Goal: Task Accomplishment & Management: Complete application form

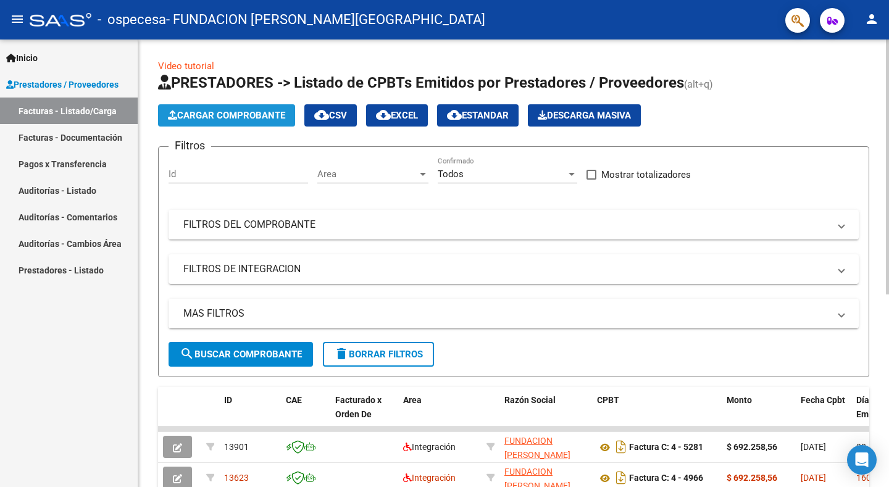
click at [245, 109] on button "Cargar Comprobante" at bounding box center [226, 115] width 137 height 22
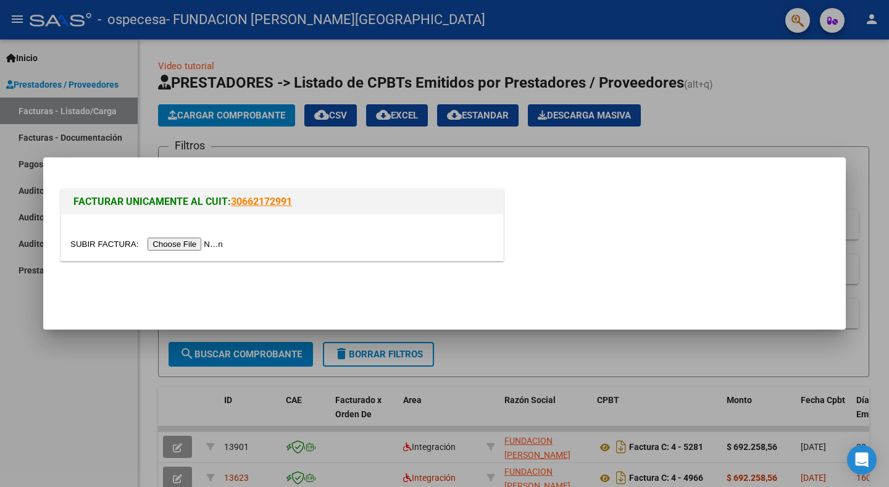
click at [187, 244] on input "file" at bounding box center [148, 244] width 156 height 13
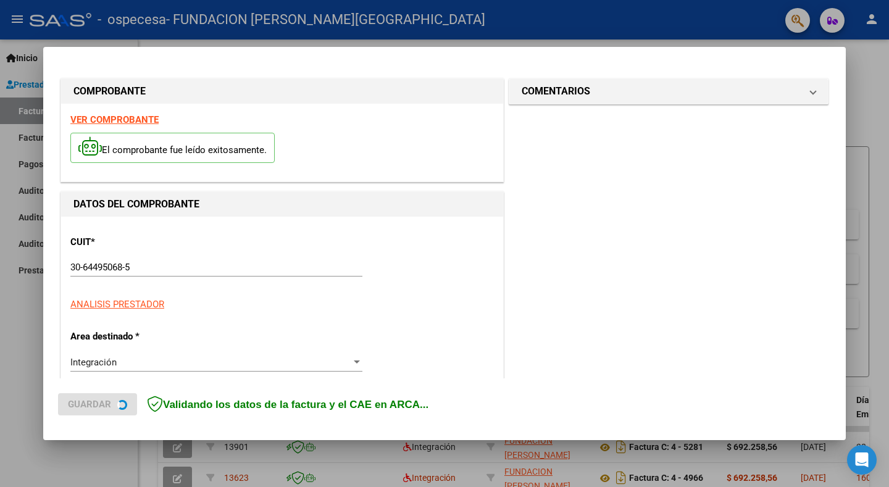
scroll to position [248, 0]
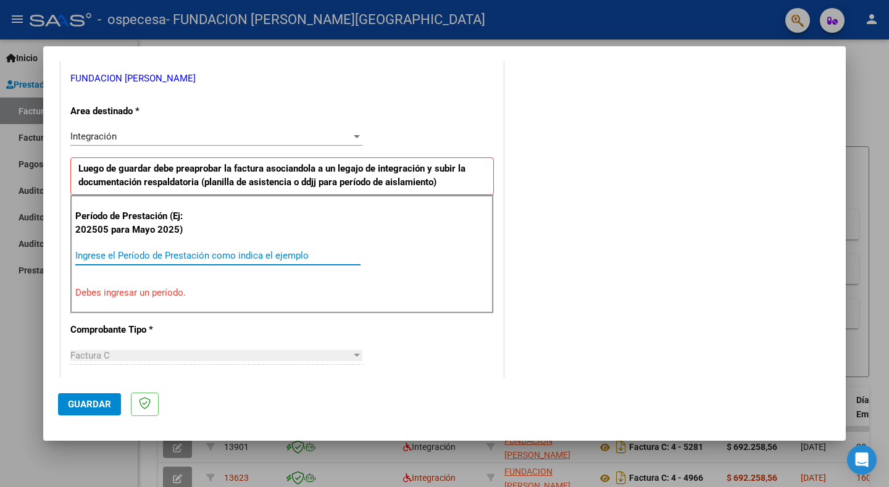
click at [79, 257] on input "Ingrese el Período de Prestación como indica el ejemplo" at bounding box center [217, 255] width 285 height 11
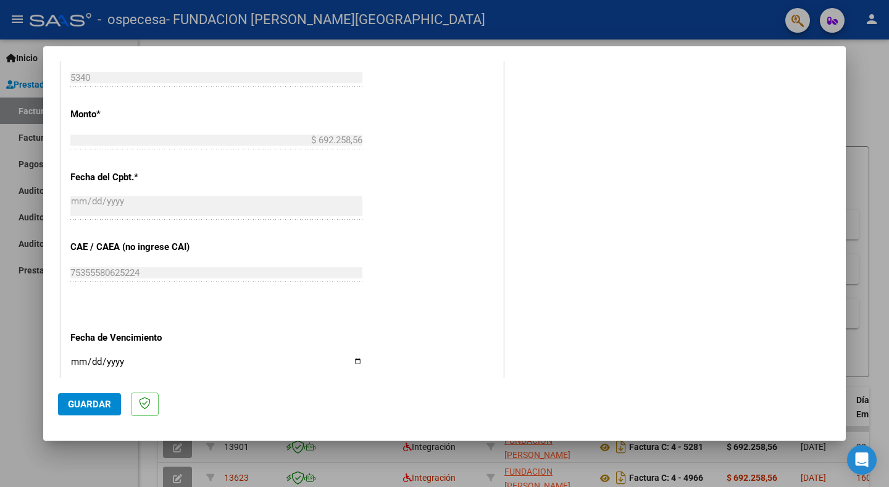
scroll to position [742, 0]
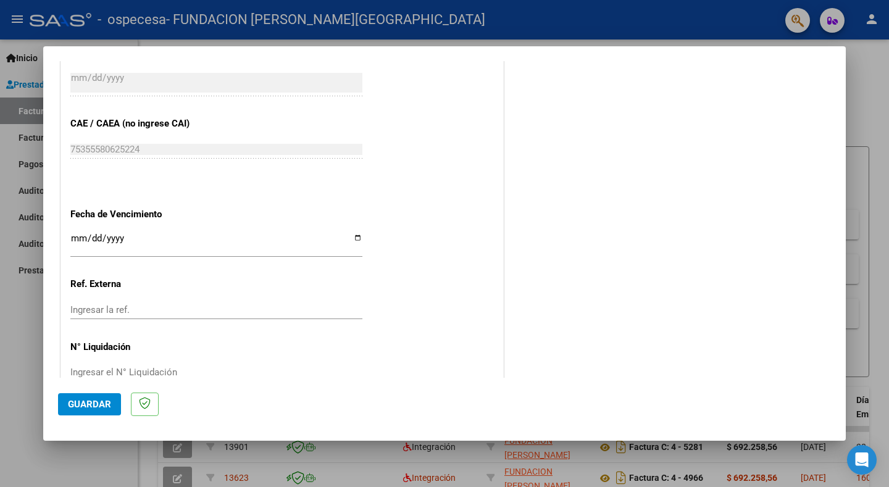
type input "202508"
click at [356, 234] on input "Ingresar la fecha" at bounding box center [216, 243] width 292 height 20
type input "[DATE]"
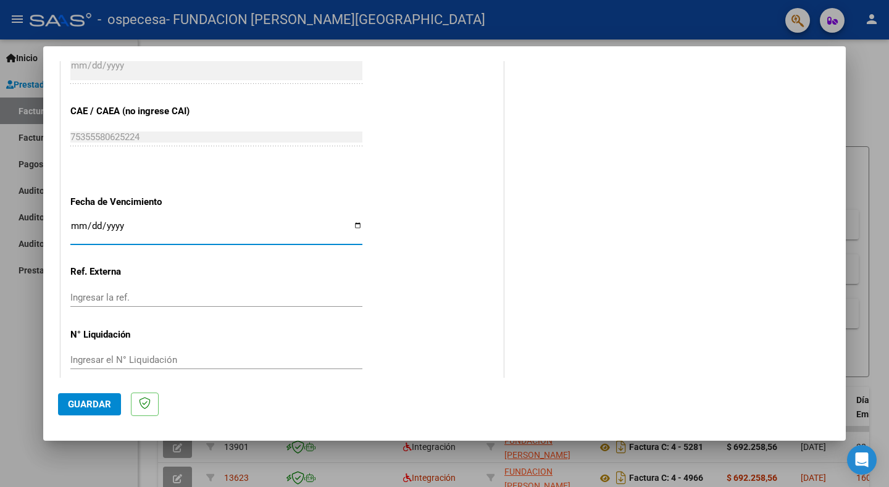
click at [104, 405] on span "Guardar" at bounding box center [89, 404] width 43 height 11
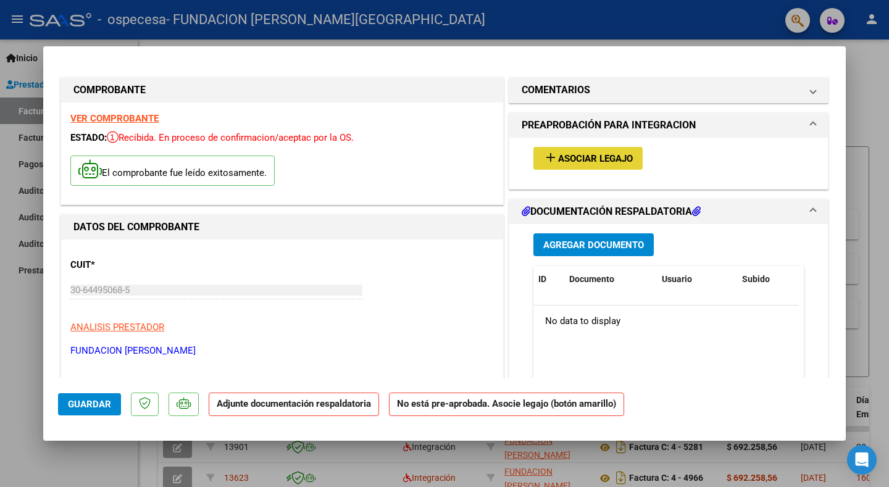
click at [573, 164] on span "Asociar Legajo" at bounding box center [595, 158] width 75 height 11
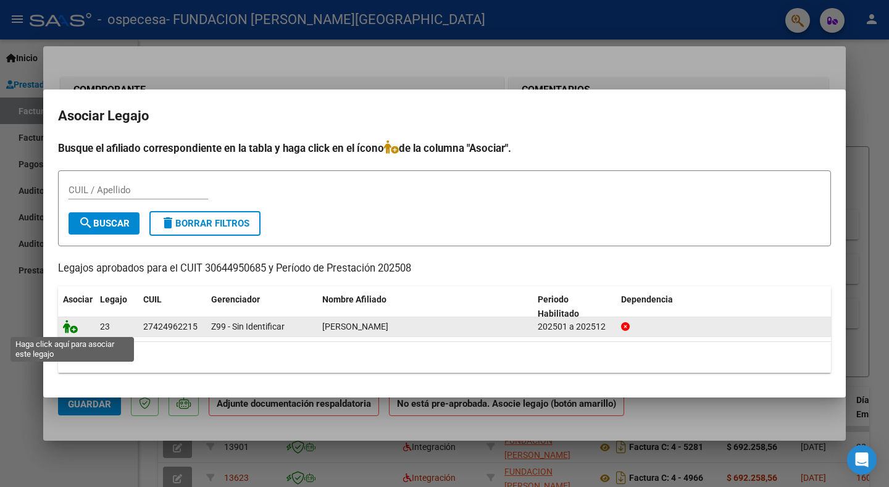
click at [65, 322] on icon at bounding box center [70, 327] width 15 height 14
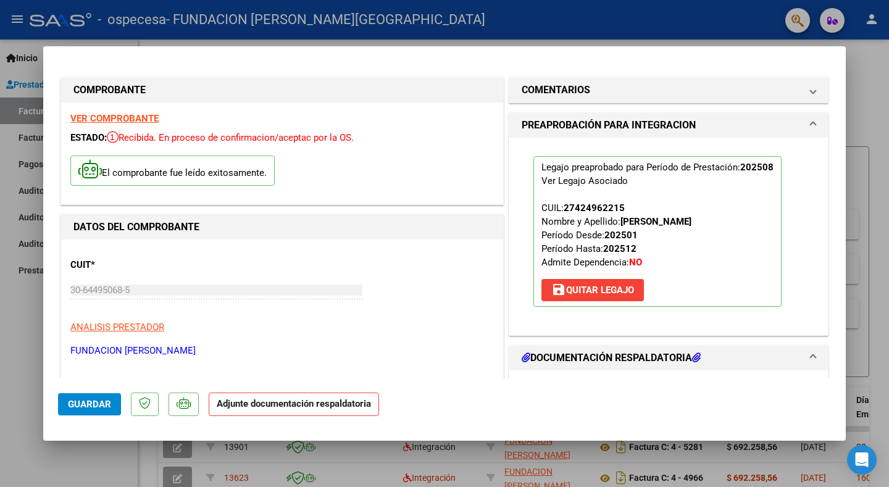
click at [90, 410] on button "Guardar" at bounding box center [89, 404] width 63 height 22
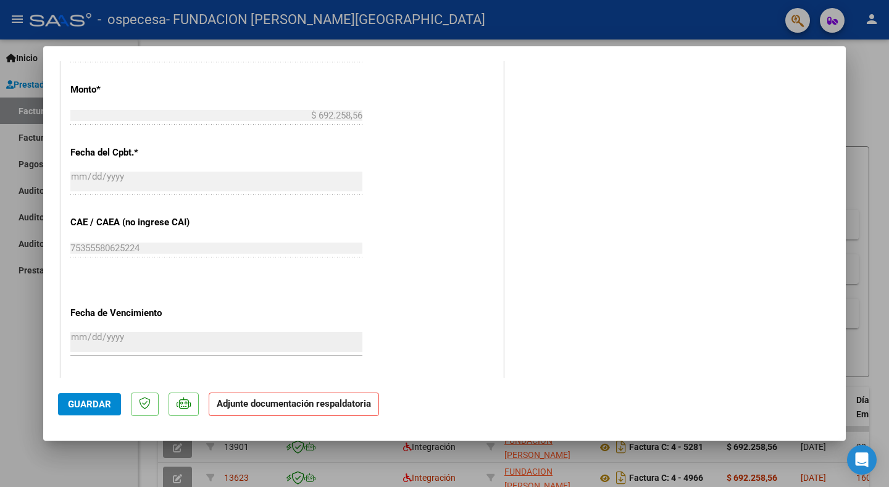
scroll to position [773, 0]
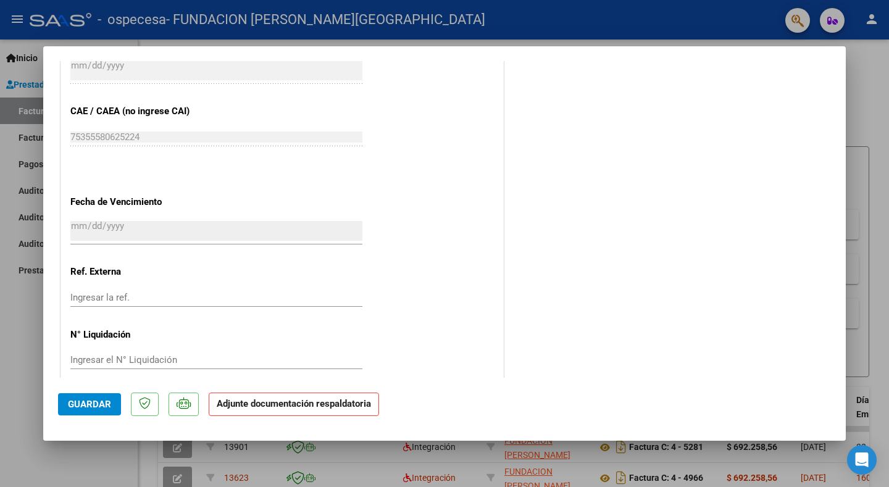
click at [878, 114] on div at bounding box center [444, 243] width 889 height 487
type input "$ 0,00"
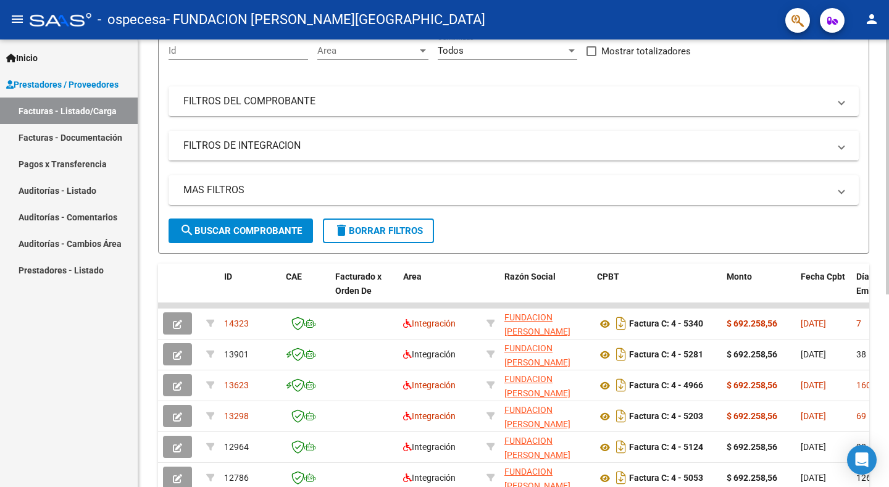
scroll to position [0, 0]
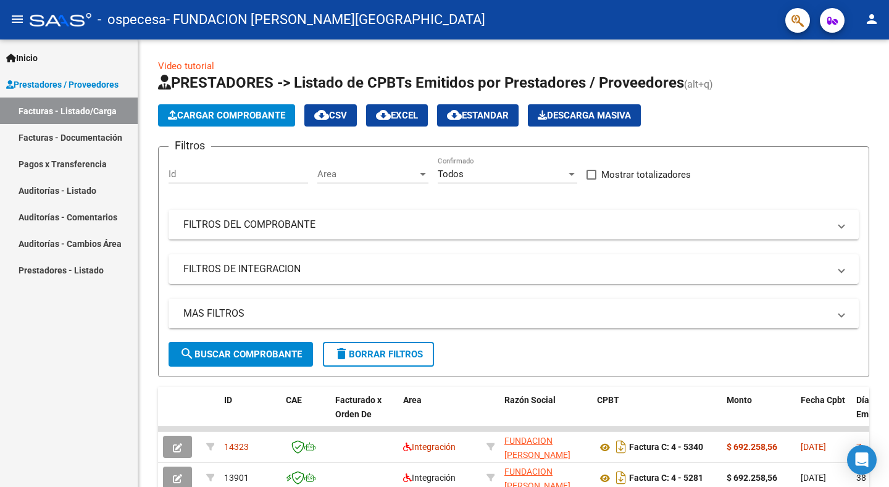
click at [53, 157] on link "Pagos x Transferencia" at bounding box center [69, 164] width 138 height 27
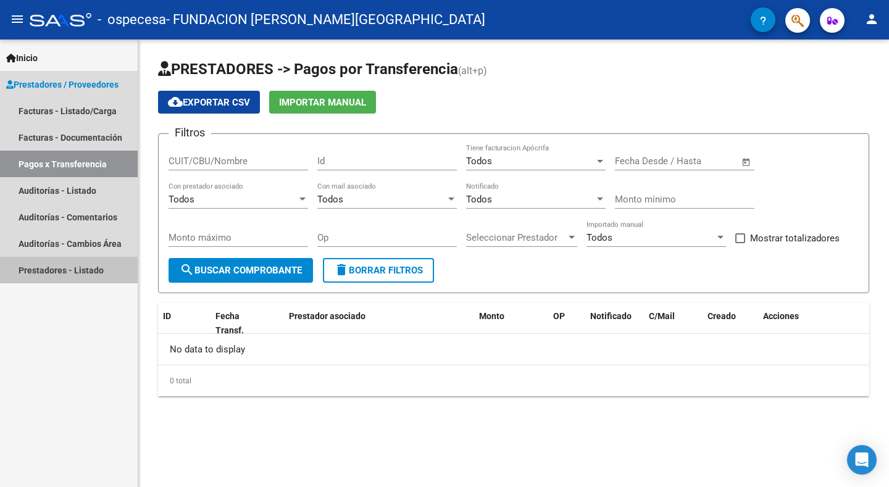
click at [69, 274] on link "Prestadores - Listado" at bounding box center [69, 270] width 138 height 27
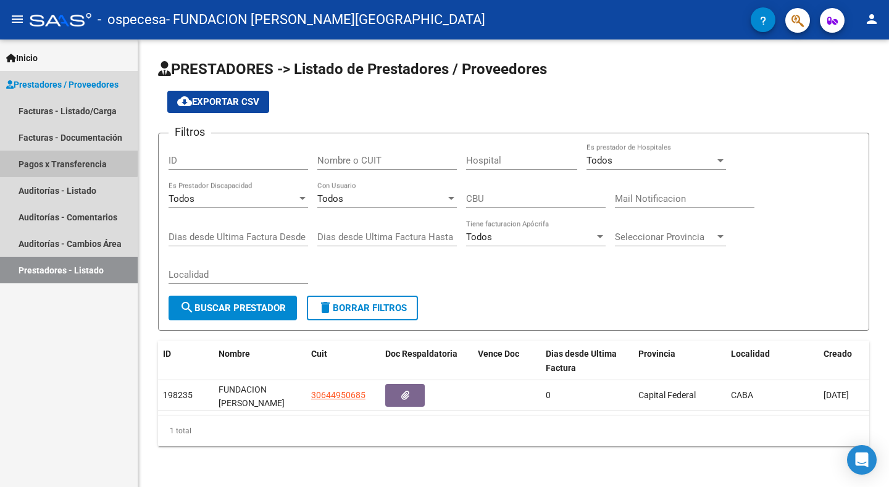
click at [51, 161] on link "Pagos x Transferencia" at bounding box center [69, 164] width 138 height 27
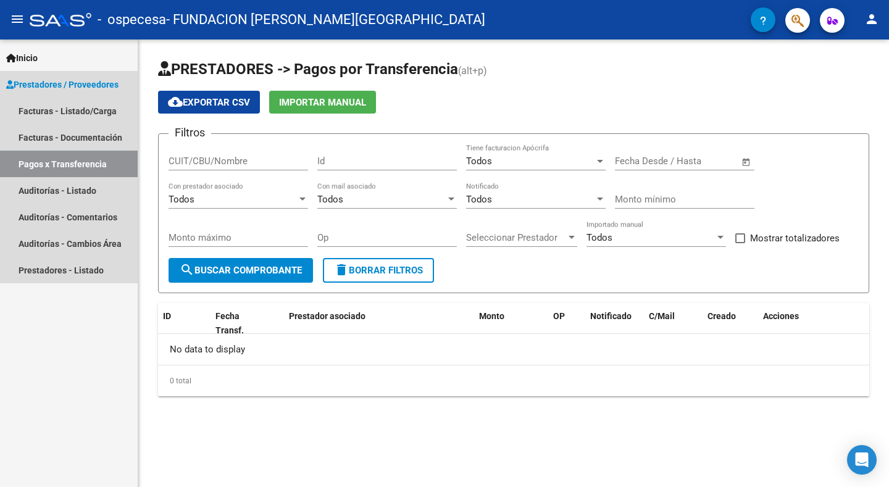
click at [67, 86] on span "Prestadores / Proveedores" at bounding box center [62, 85] width 112 height 14
